Goal: Transaction & Acquisition: Purchase product/service

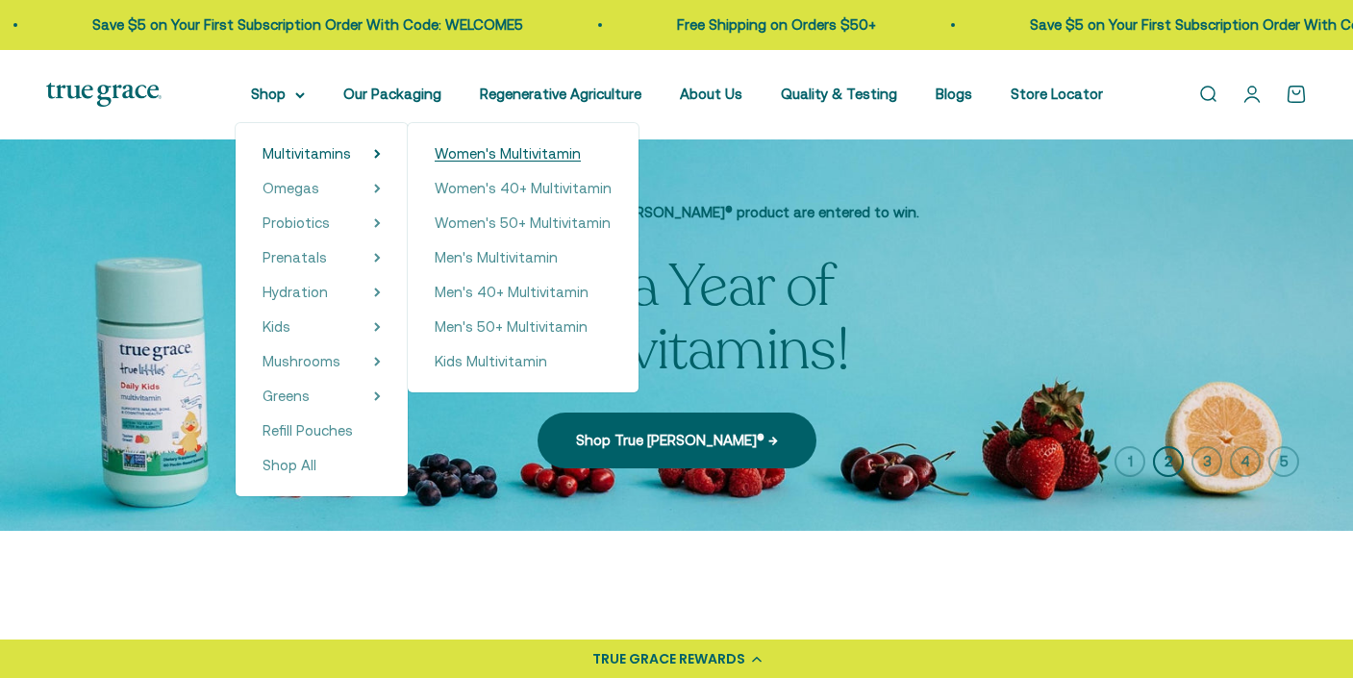
click at [475, 155] on span "Women's Multivitamin" at bounding box center [508, 153] width 146 height 16
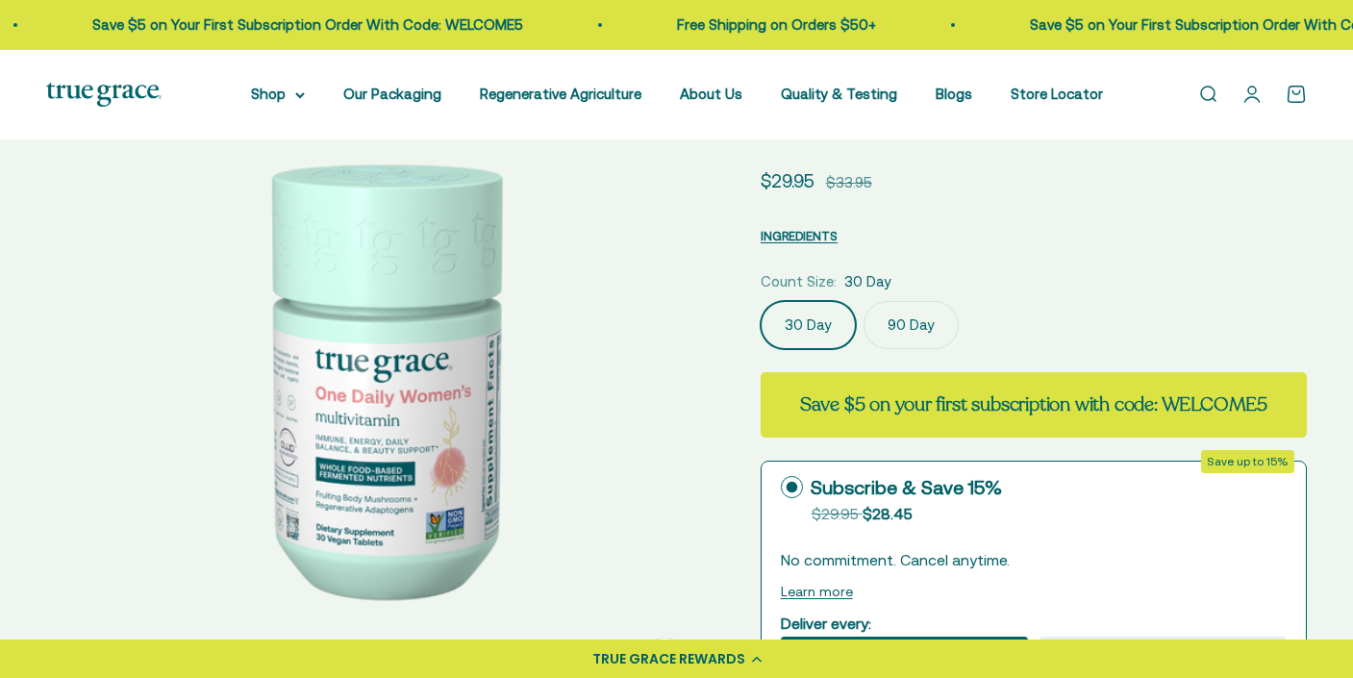
scroll to position [182, 0]
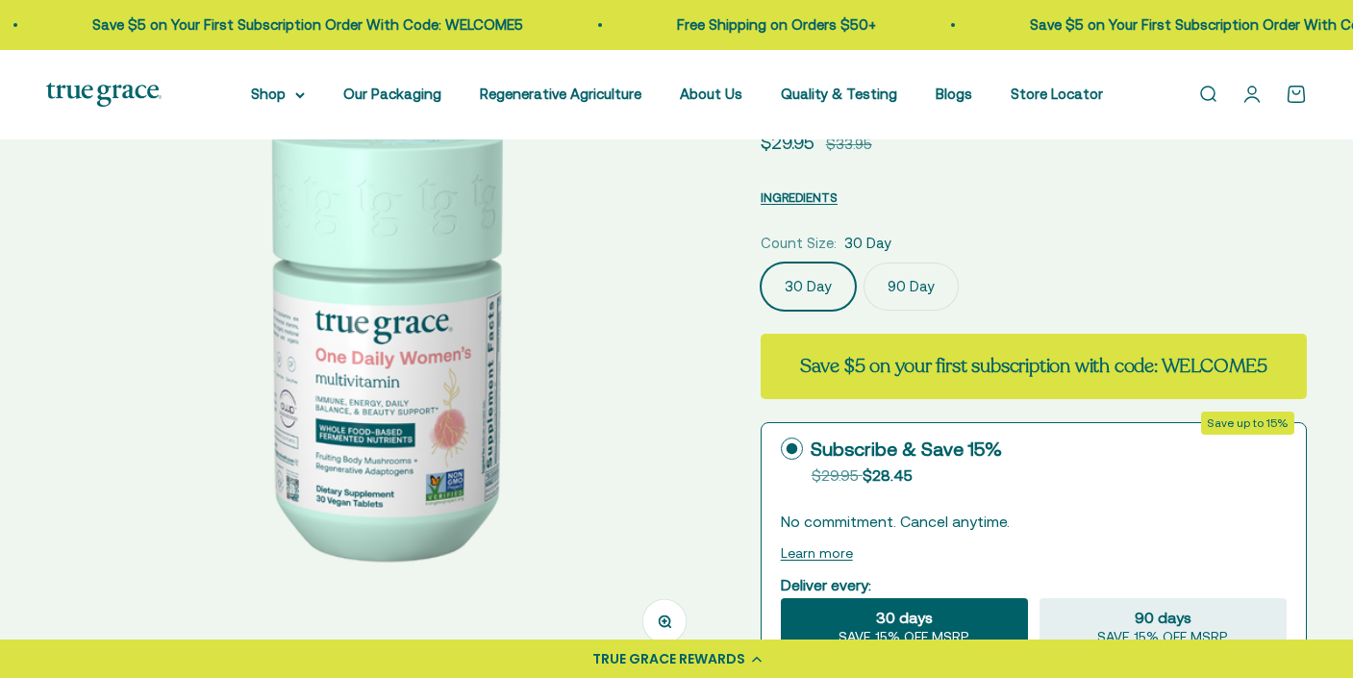
click at [925, 289] on label "90 Day" at bounding box center [911, 287] width 95 height 48
click at [761, 263] on input "90 Day" at bounding box center [760, 262] width 1 height 1
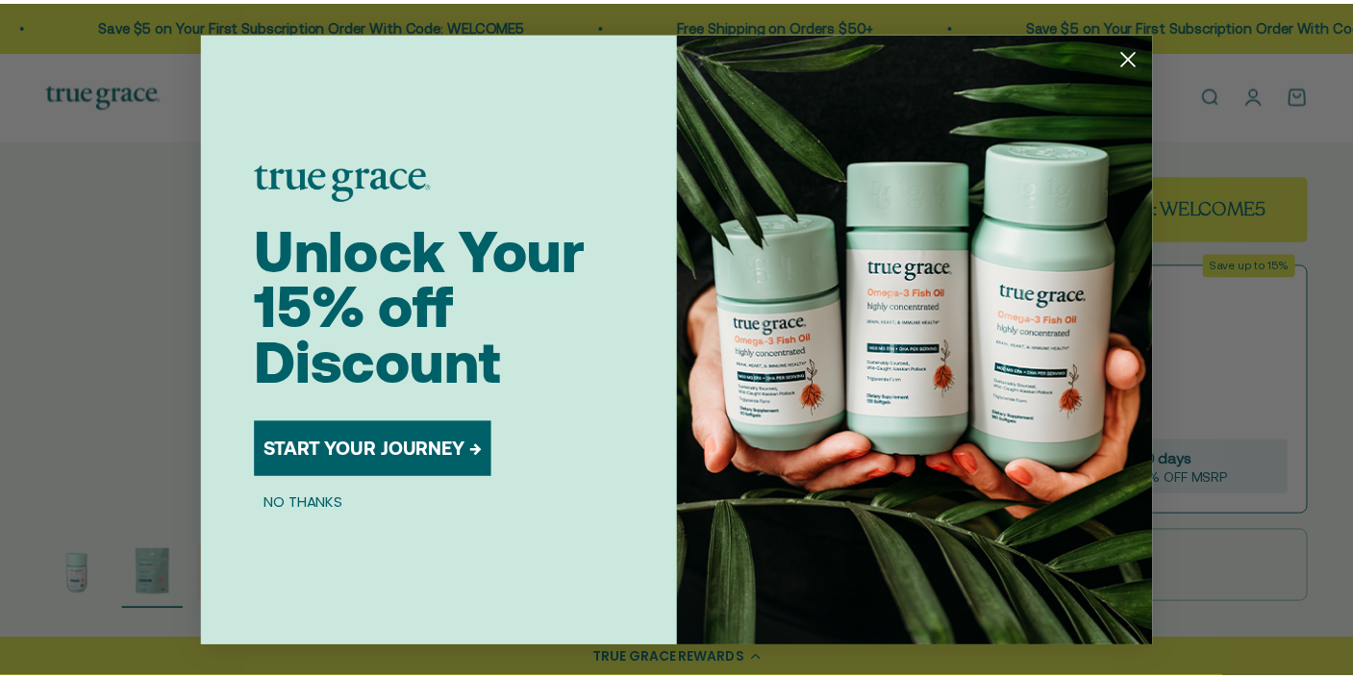
scroll to position [0, 699]
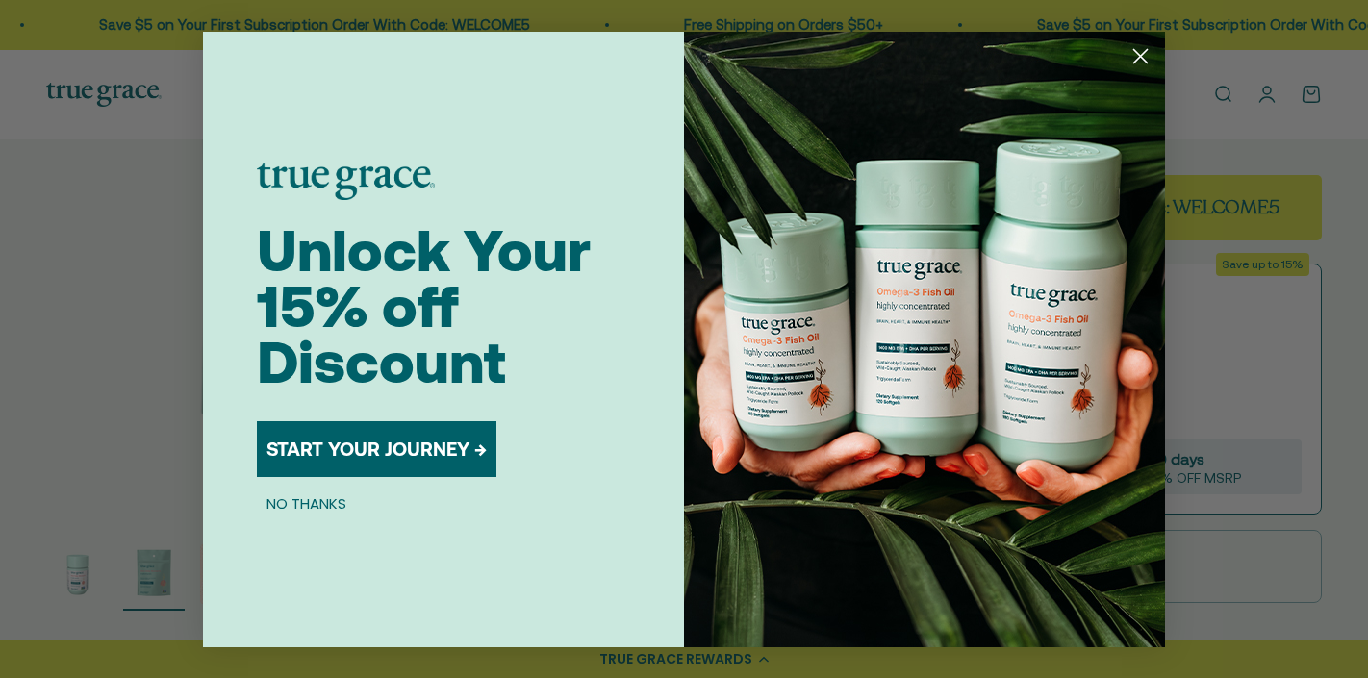
click at [1139, 56] on icon "Close dialog" at bounding box center [1140, 55] width 13 height 13
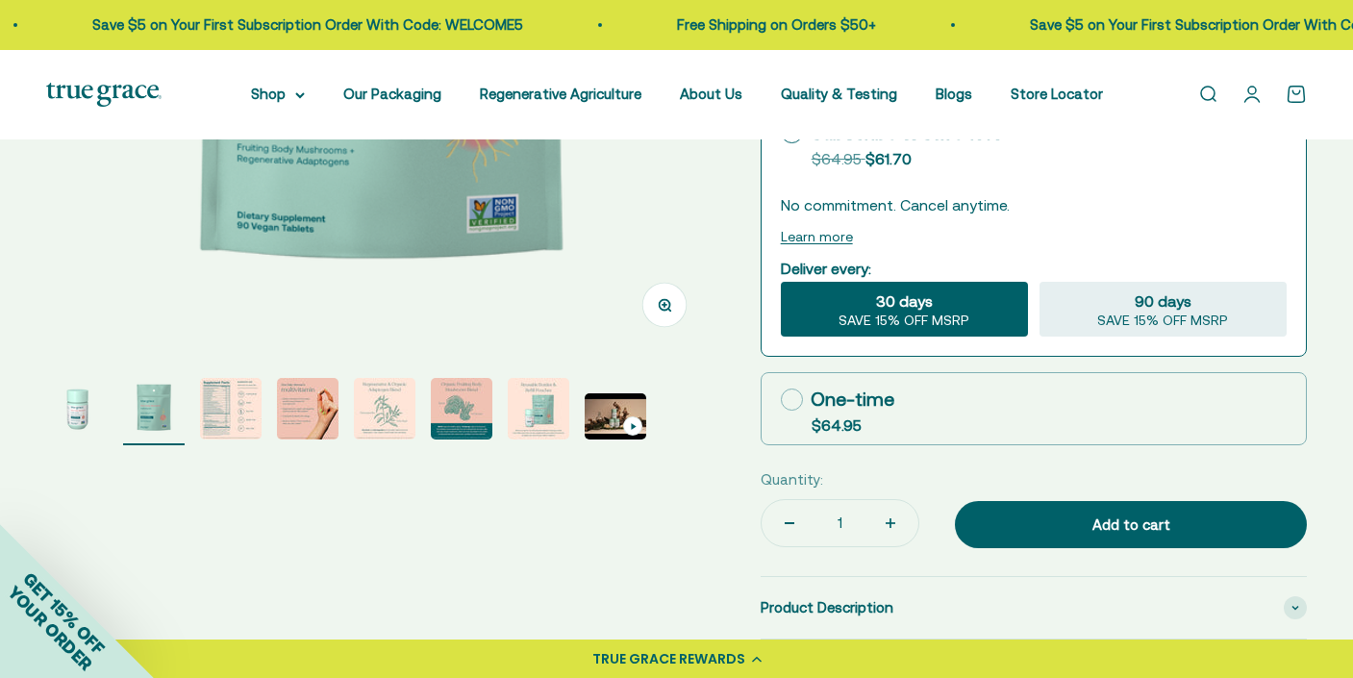
scroll to position [526, 0]
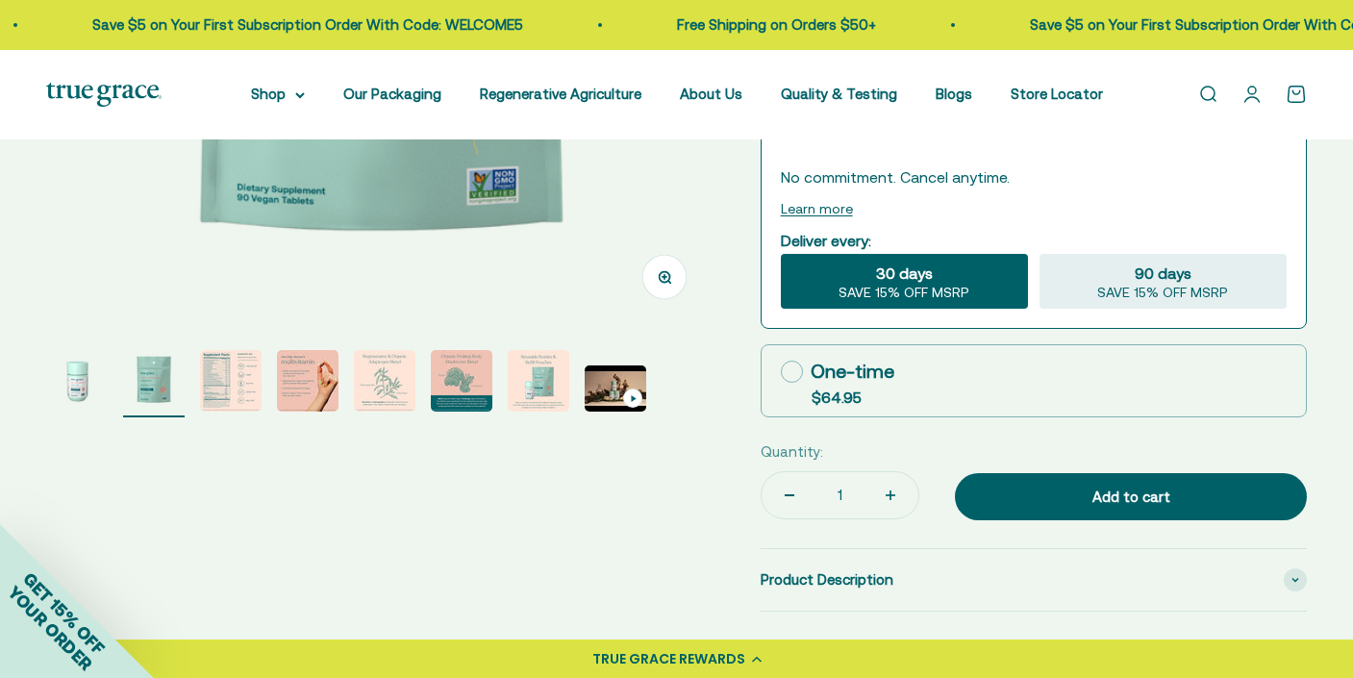
click at [800, 380] on icon at bounding box center [792, 372] width 22 height 22
click at [781, 372] on input "One-time $64.95" at bounding box center [780, 371] width 1 height 1
radio input "true"
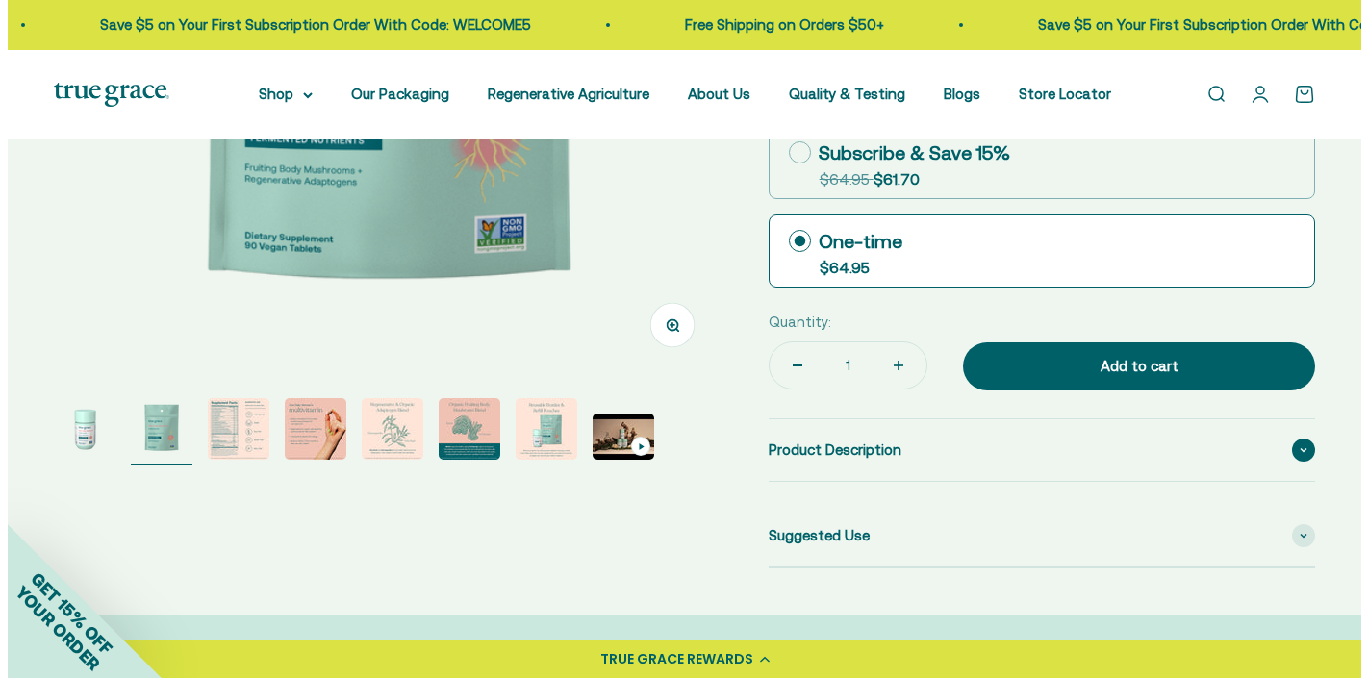
scroll to position [476, 0]
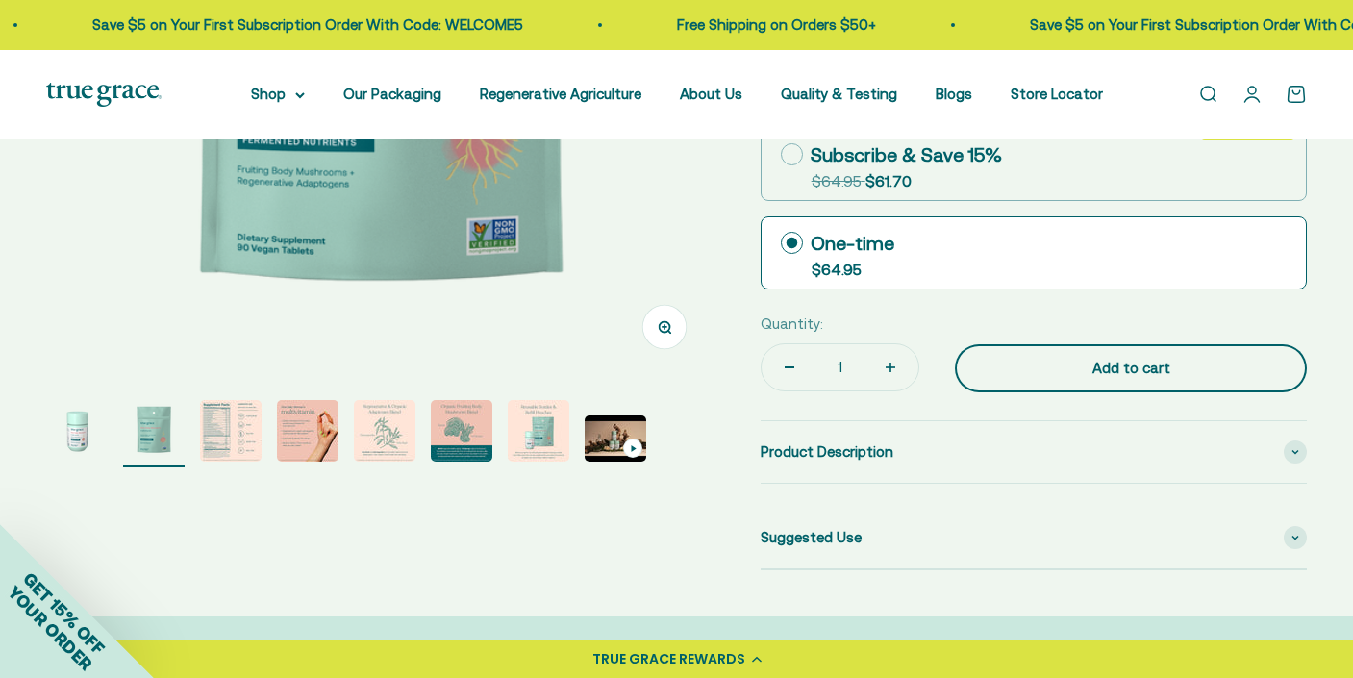
click at [1068, 378] on div "Add to cart" at bounding box center [1130, 368] width 275 height 23
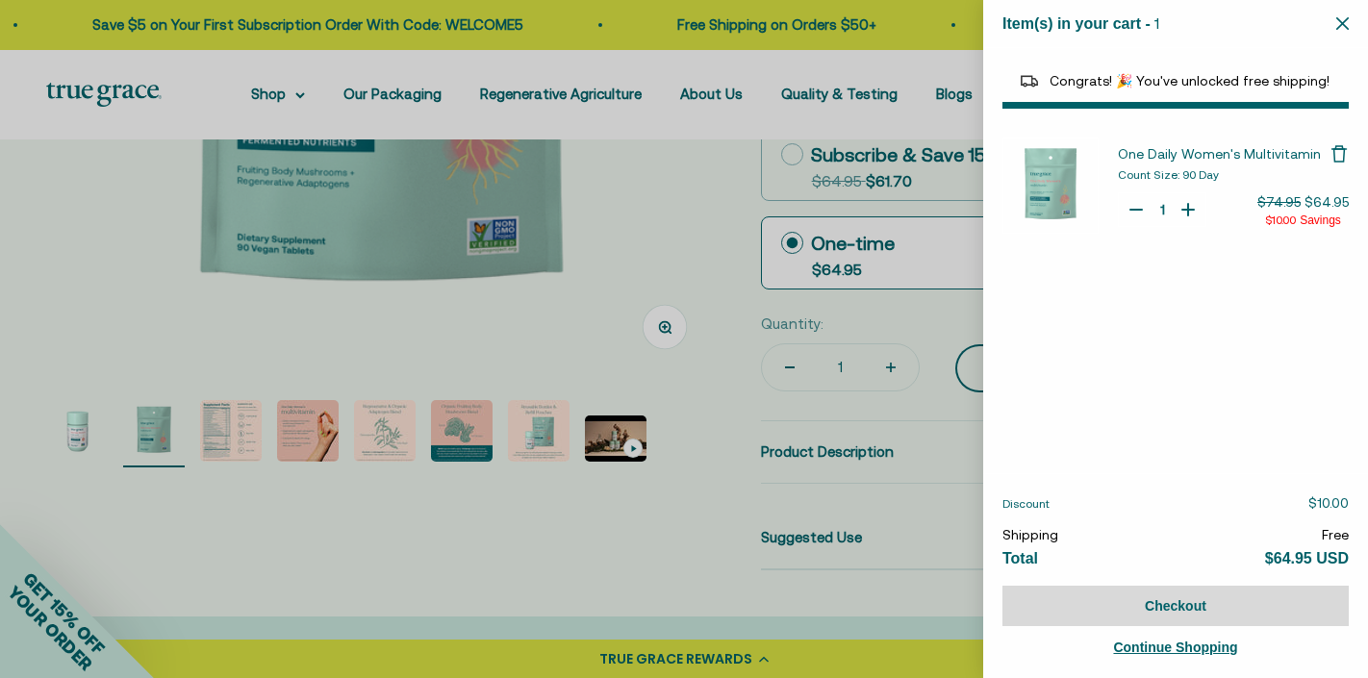
select select "40058329235648"
select select "44878157185238"
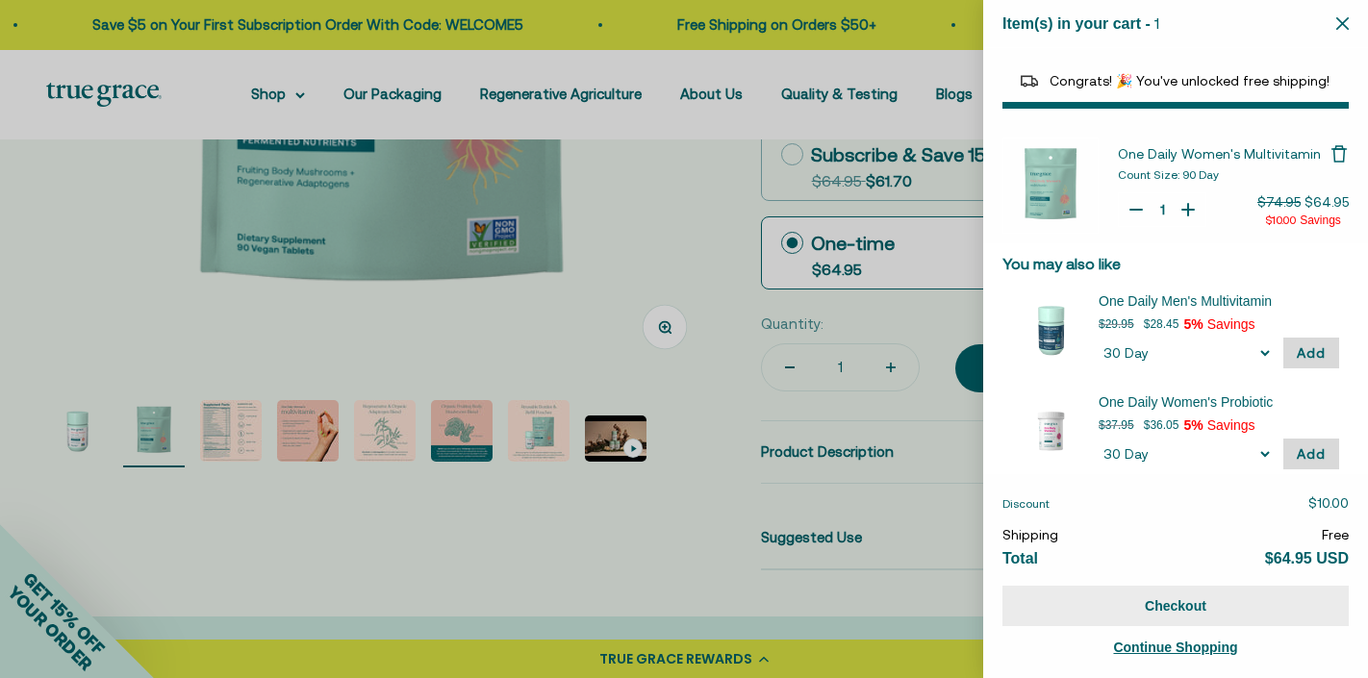
click at [1118, 607] on button "Checkout" at bounding box center [1175, 606] width 346 height 40
